Goal: Information Seeking & Learning: Compare options

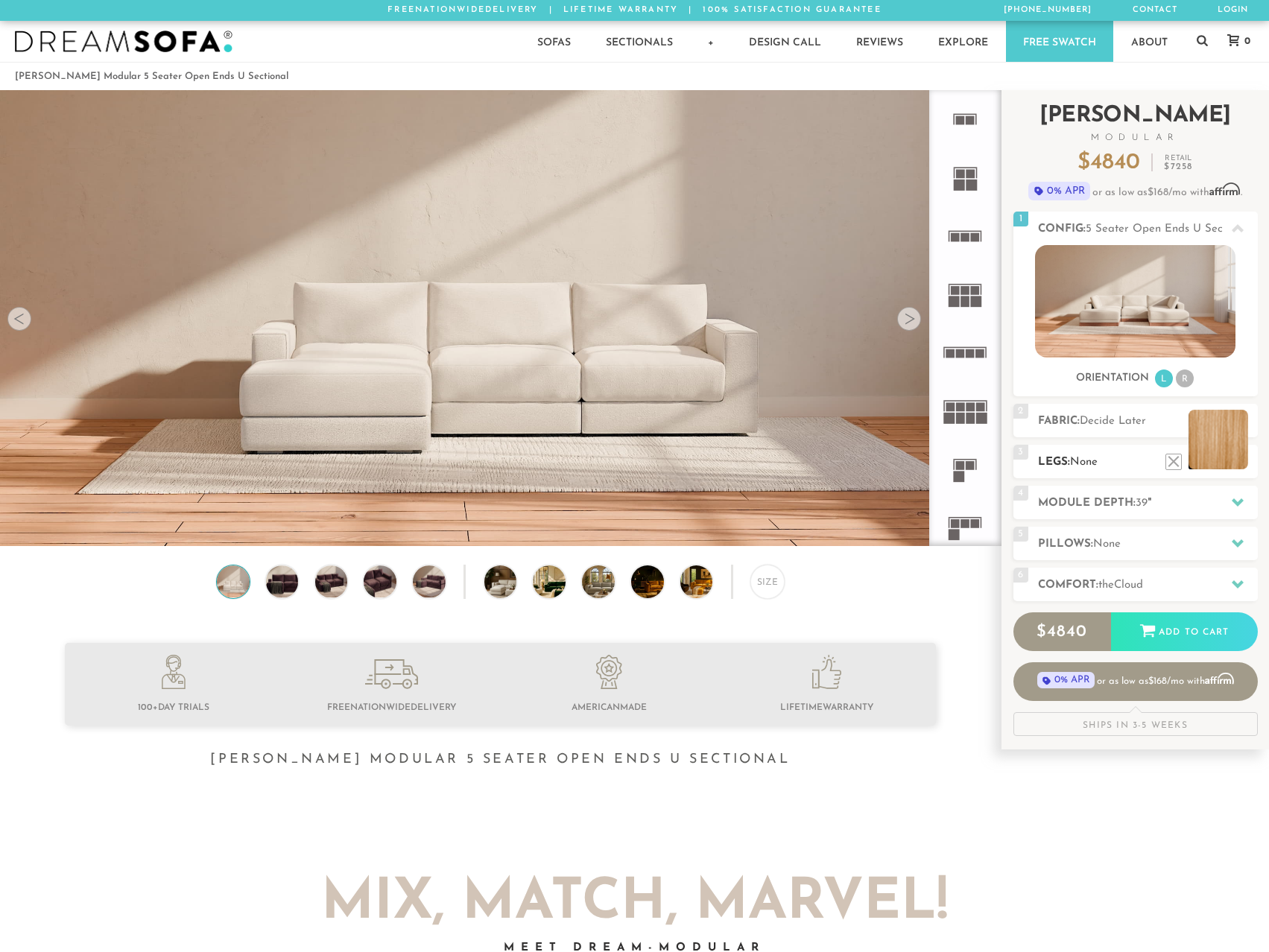
click at [1227, 423] on li at bounding box center [1218, 439] width 59 height 59
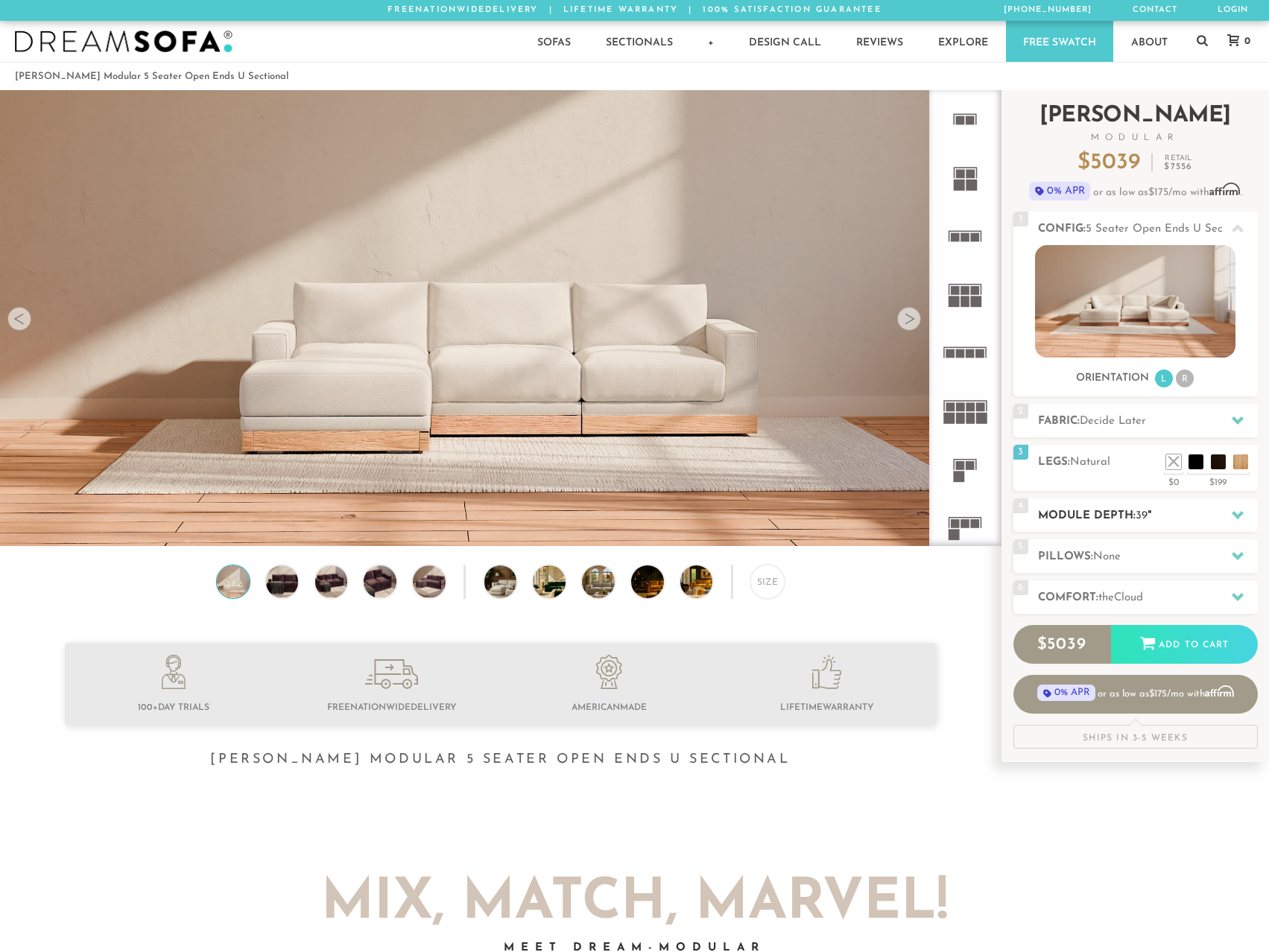
click at [1229, 514] on div at bounding box center [1238, 516] width 31 height 31
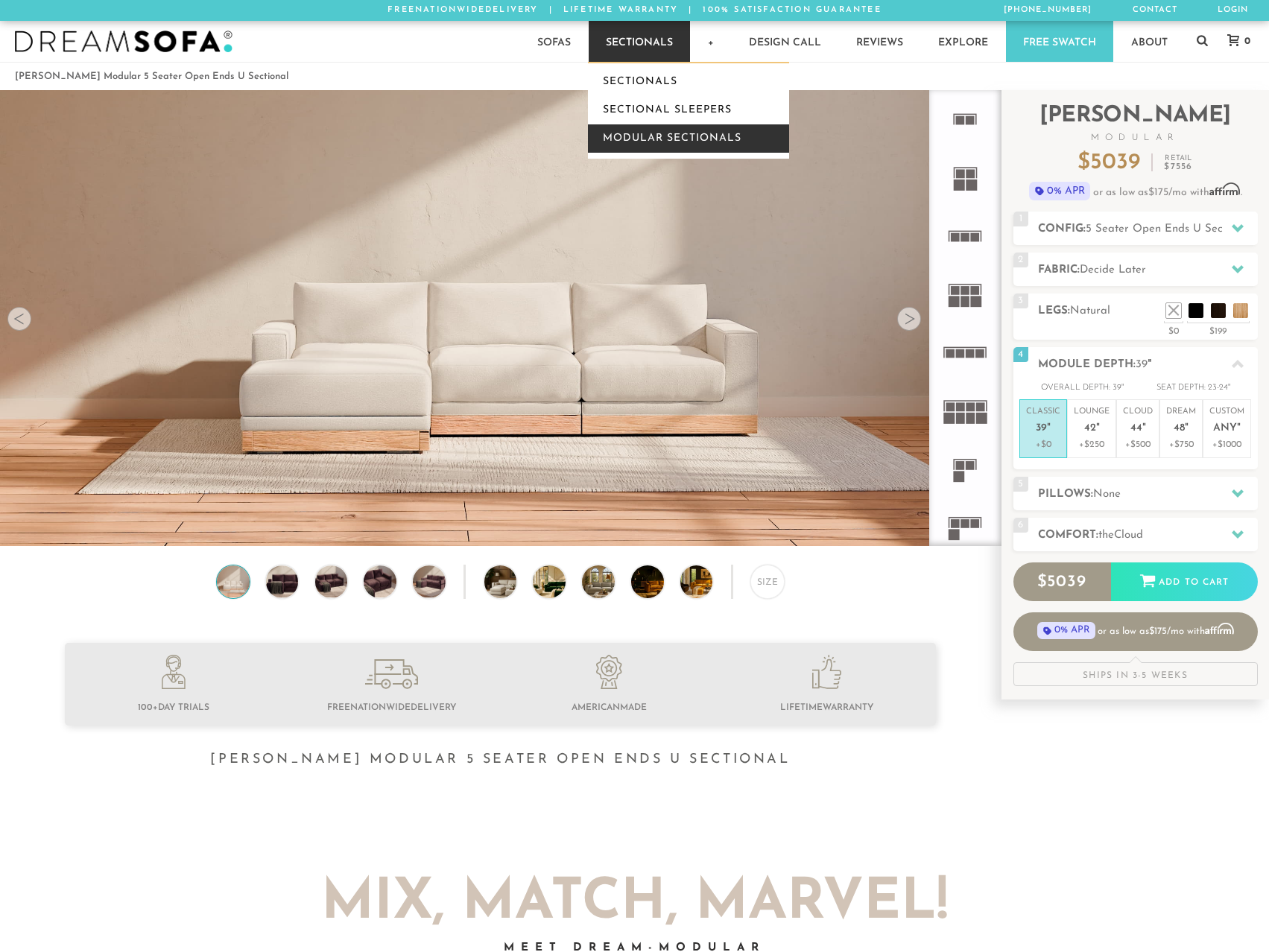
click at [652, 133] on link "Modular Sectionals" at bounding box center [689, 138] width 202 height 28
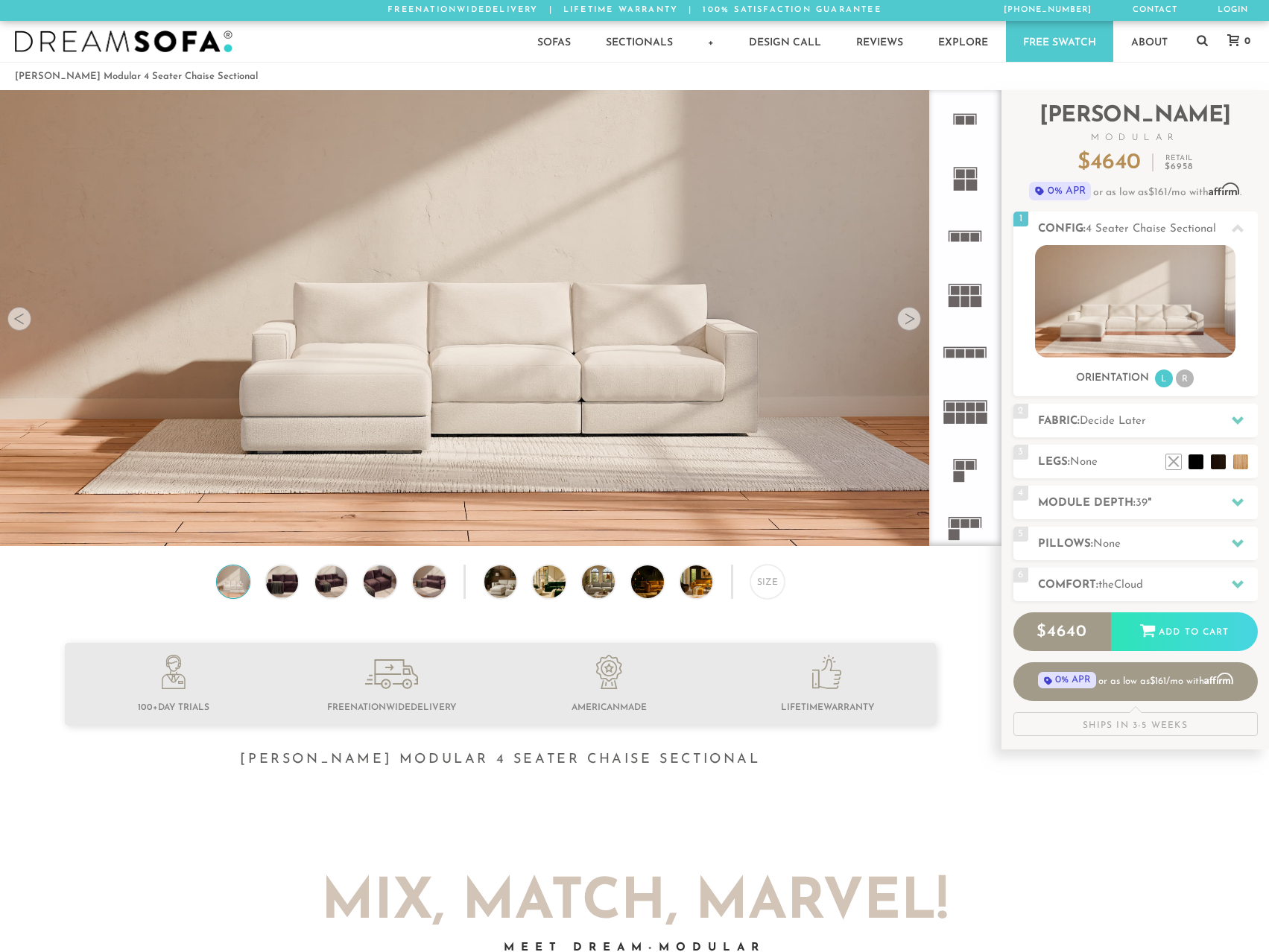
scroll to position [16956, 1258]
click at [911, 315] on div at bounding box center [909, 319] width 24 height 24
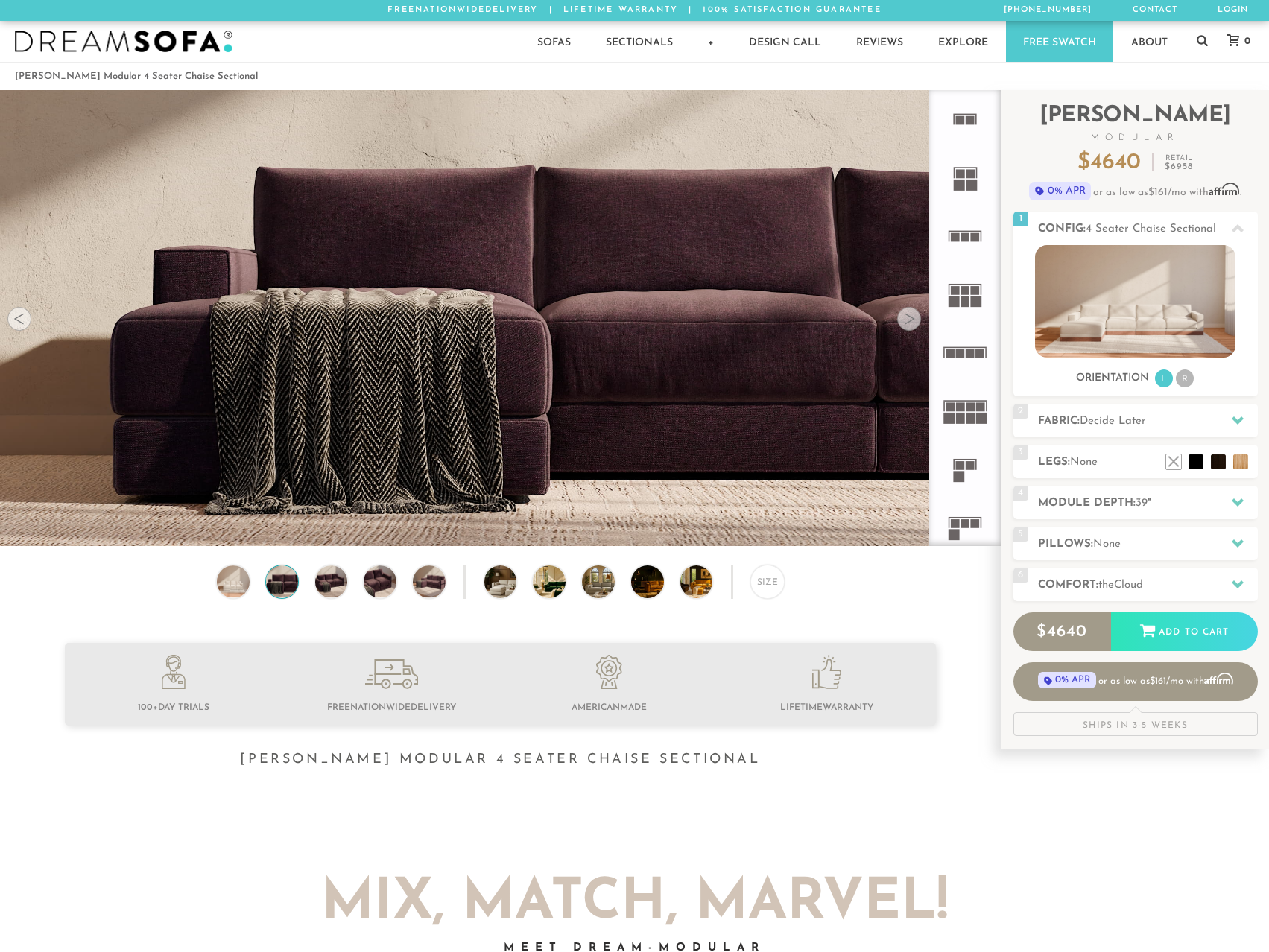
click at [910, 315] on div at bounding box center [909, 319] width 24 height 24
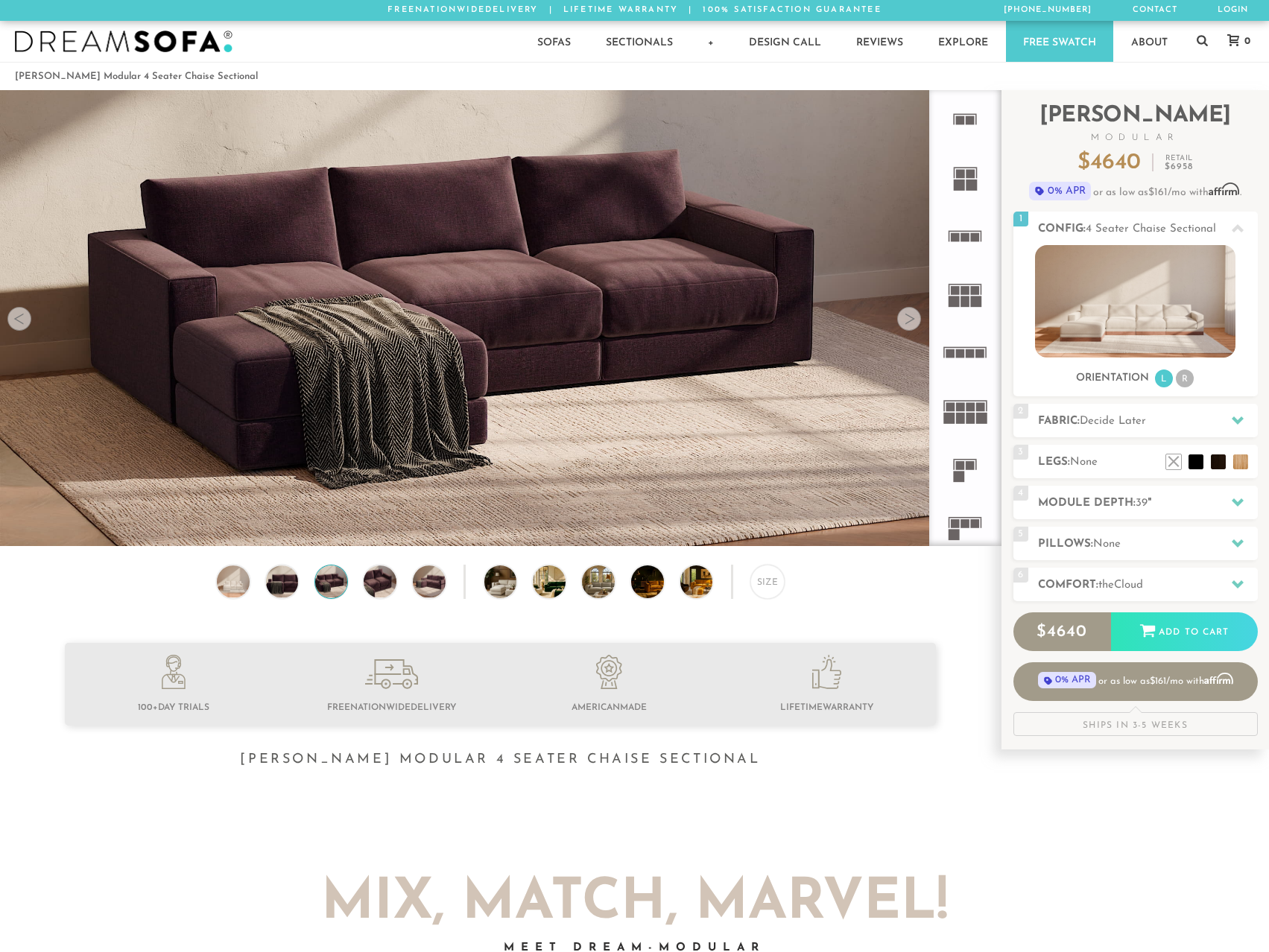
click at [910, 315] on div at bounding box center [909, 319] width 24 height 24
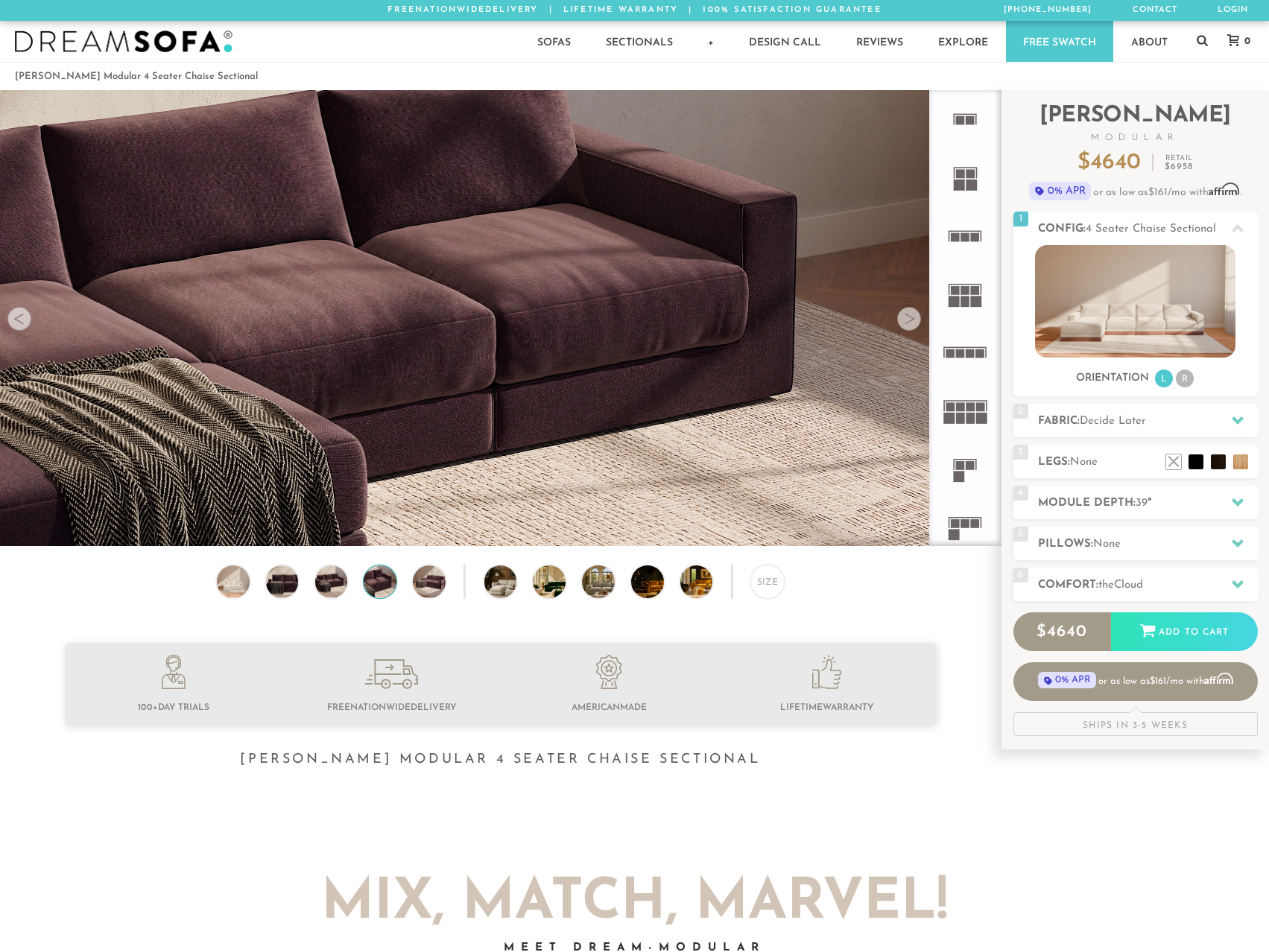
click at [910, 315] on div at bounding box center [909, 319] width 24 height 24
